Goal: Navigation & Orientation: Find specific page/section

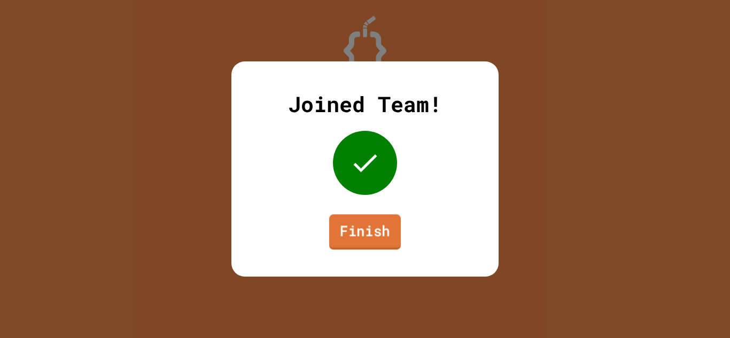
click at [360, 230] on link "Finish" at bounding box center [365, 231] width 72 height 35
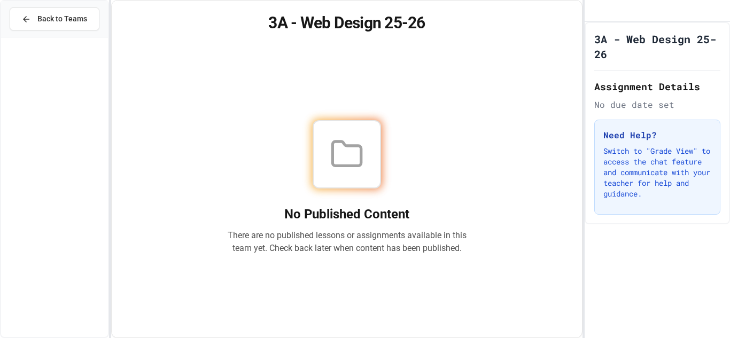
click at [626, 60] on h1 "3A - Web Design 25-26" at bounding box center [657, 47] width 126 height 30
click at [625, 56] on h1 "3A - Web Design 25-26" at bounding box center [657, 47] width 126 height 30
